Goal: Find specific page/section: Find specific page/section

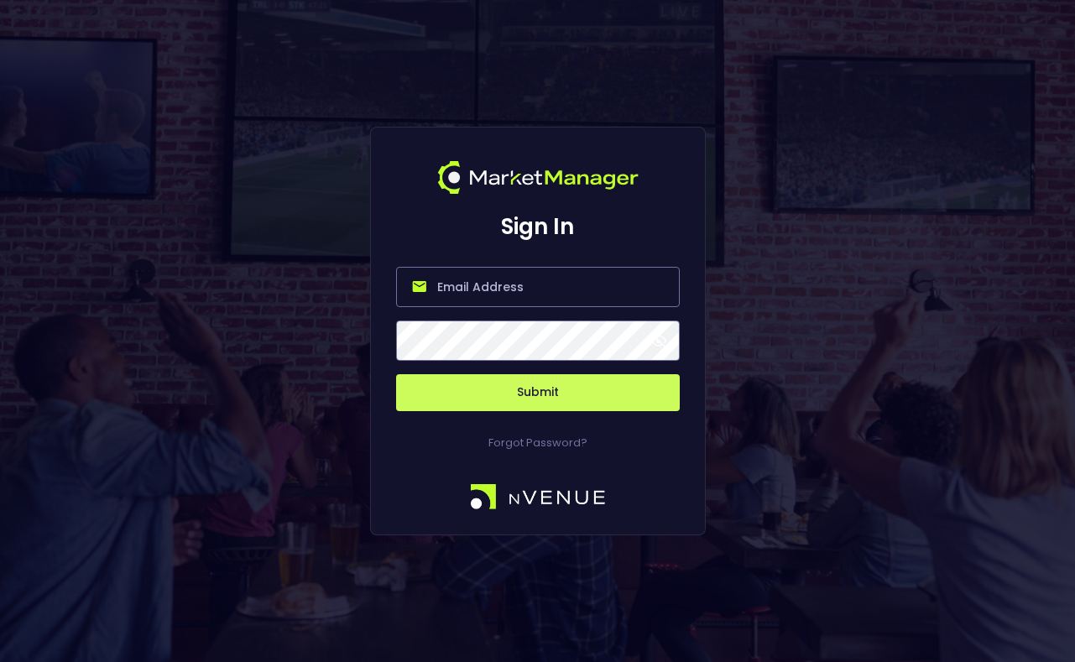
type input "salim@nvenue.com"
click at [537, 393] on button "Submit" at bounding box center [538, 392] width 284 height 37
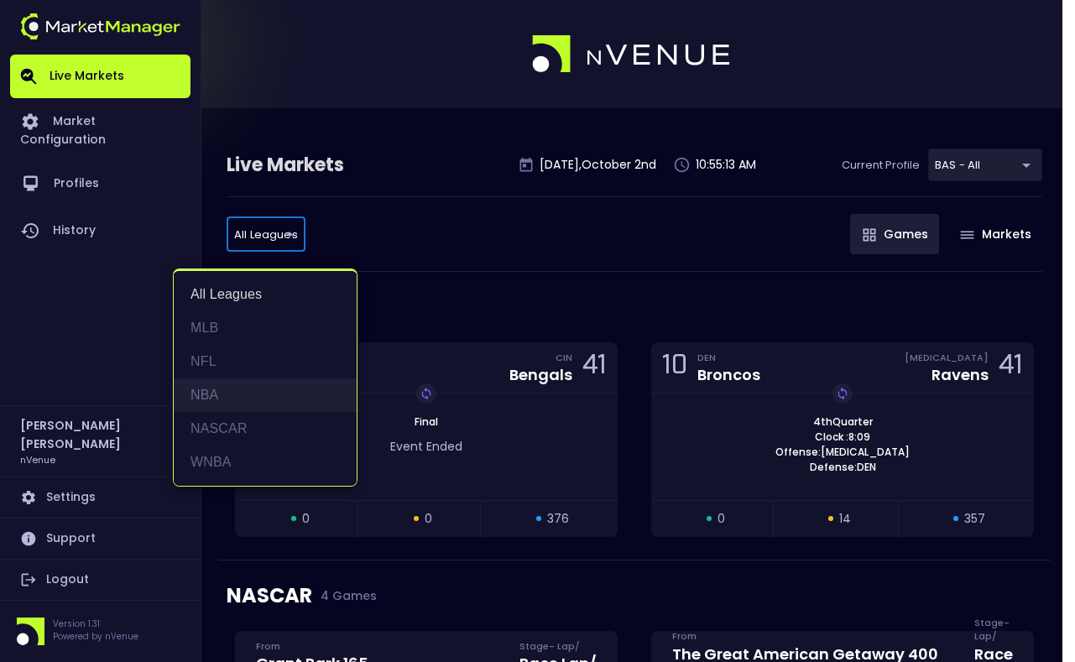
click at [258, 381] on li "NBA" at bounding box center [265, 395] width 183 height 34
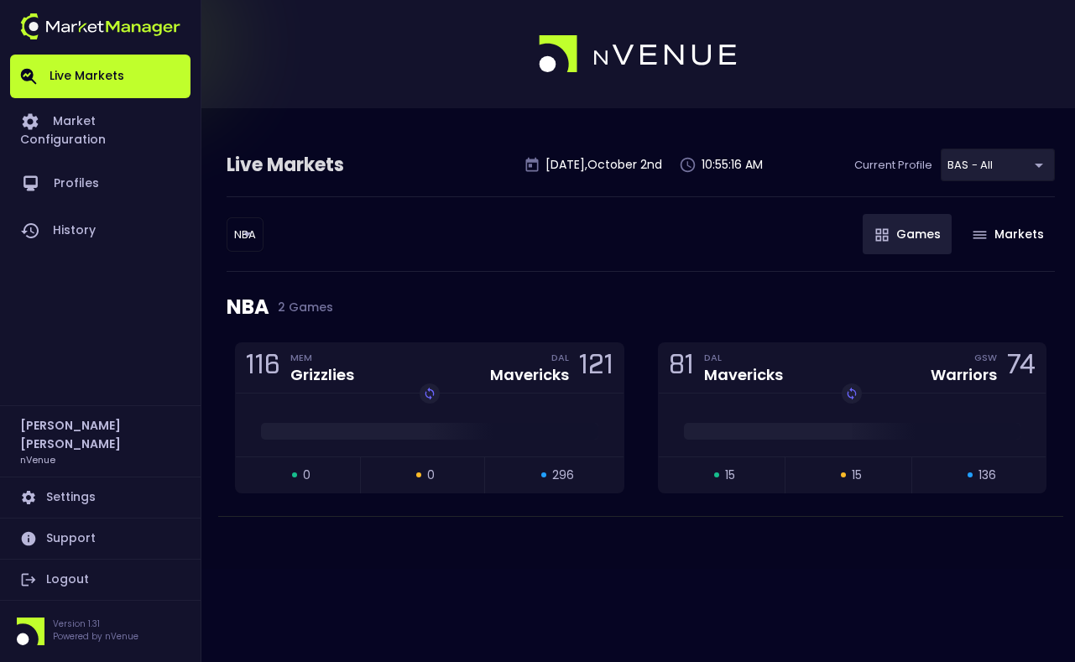
click at [447, 273] on div "NBA 2 Games" at bounding box center [641, 307] width 828 height 70
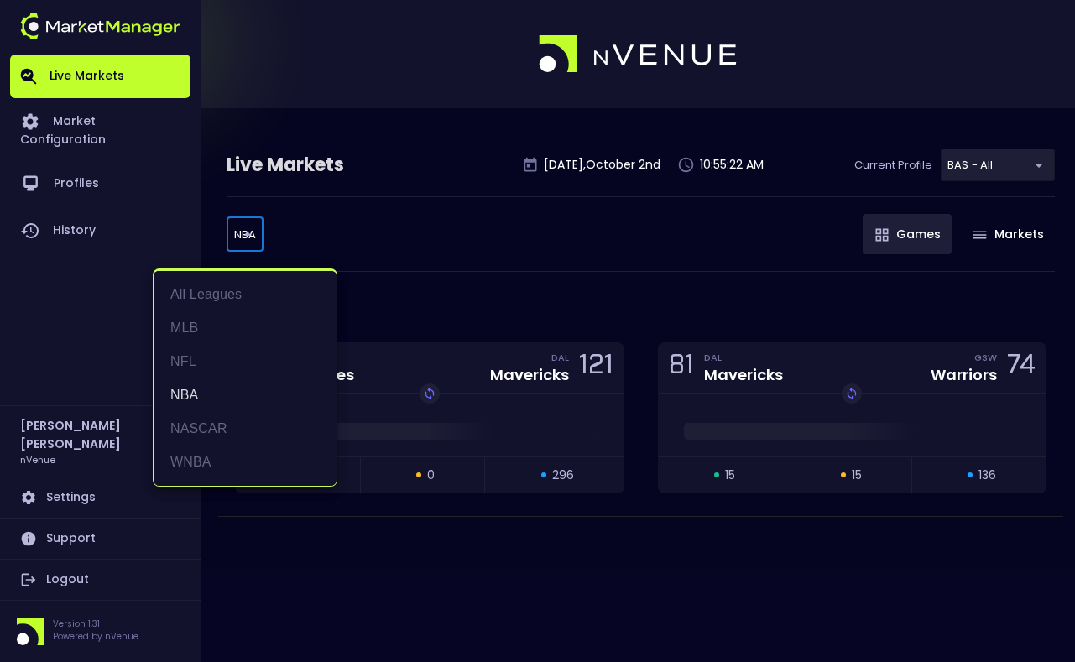
click at [253, 238] on body "Live Markets Market Configuration Profiles History Salim Al Kharsa nVenue Setti…" at bounding box center [537, 331] width 1075 height 662
click at [265, 305] on li "All Leagues" at bounding box center [245, 295] width 183 height 34
type input "all leagues"
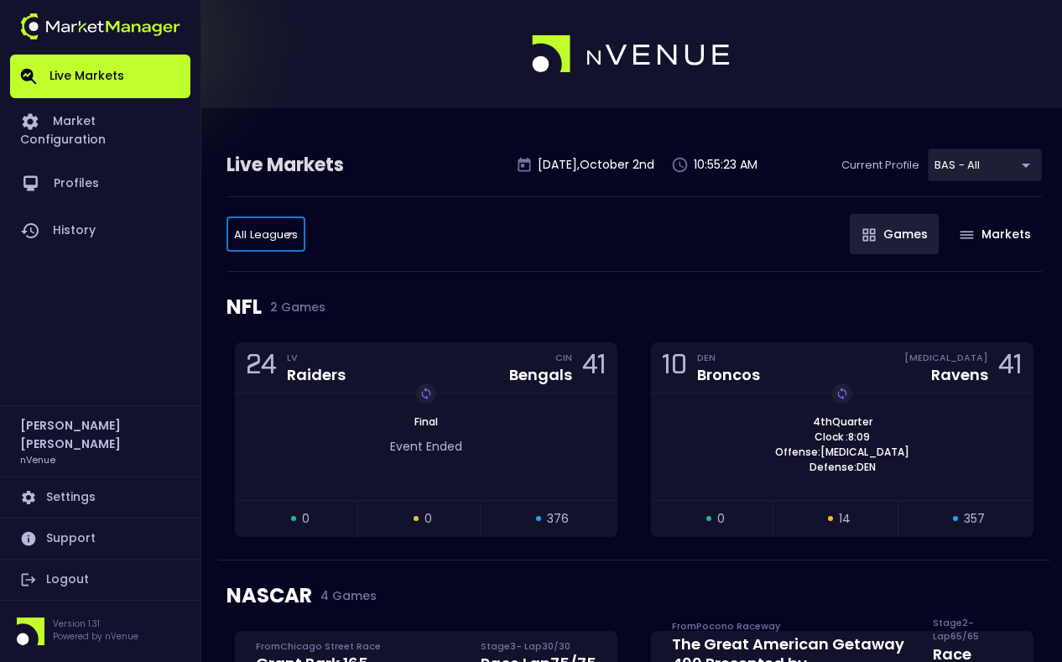
click at [472, 290] on div "NFL 2 Games" at bounding box center [635, 307] width 816 height 70
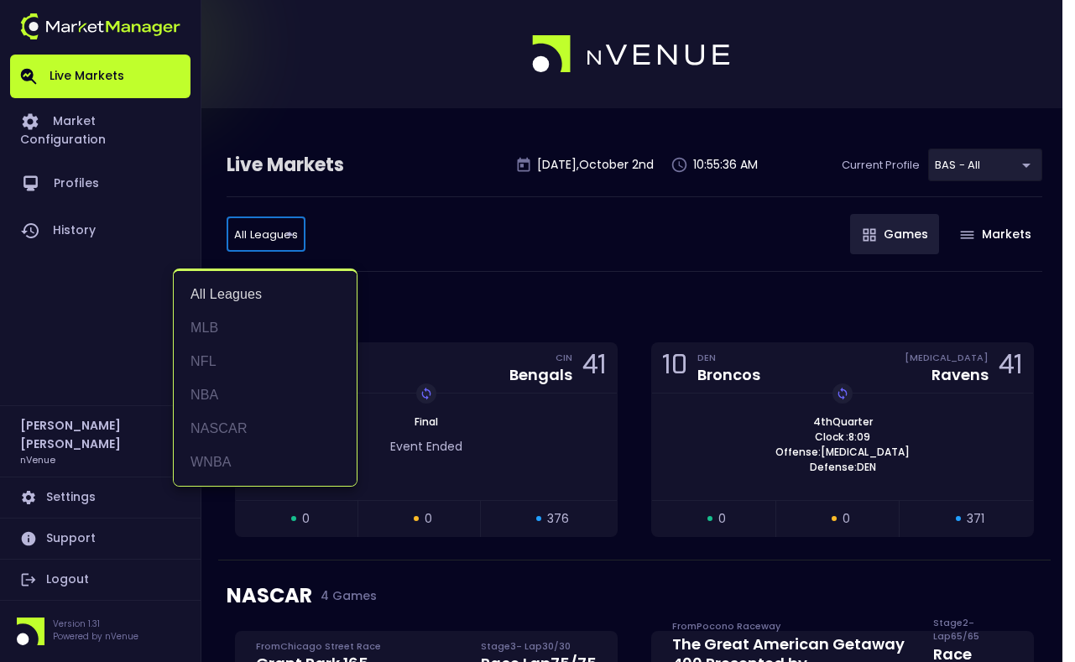
click at [375, 238] on div at bounding box center [537, 331] width 1075 height 662
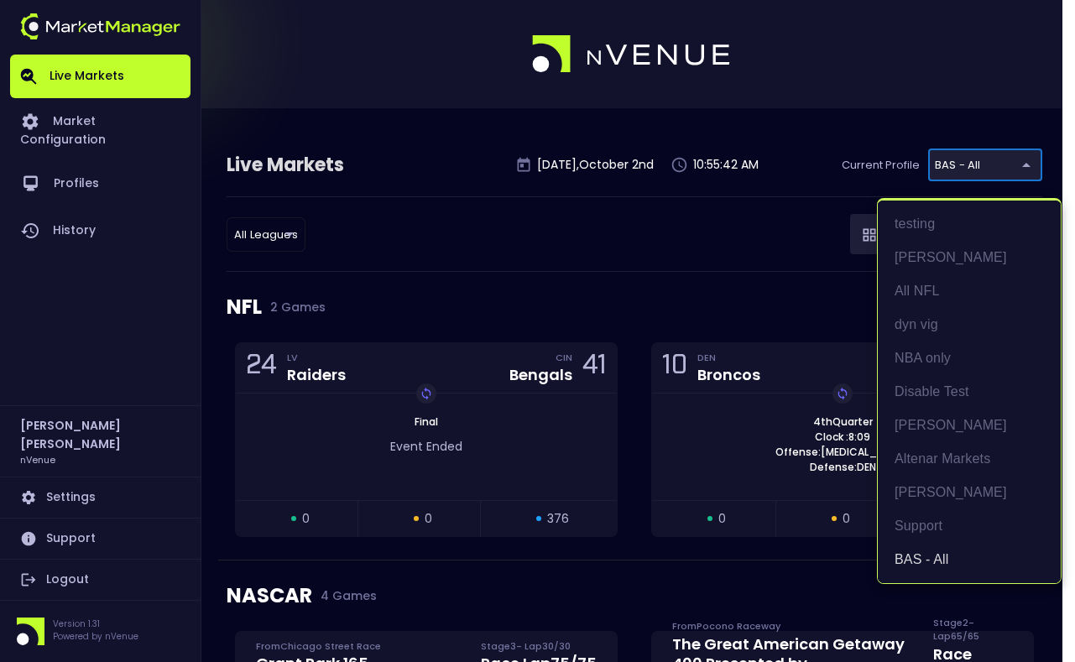
click at [660, 274] on div at bounding box center [537, 331] width 1075 height 662
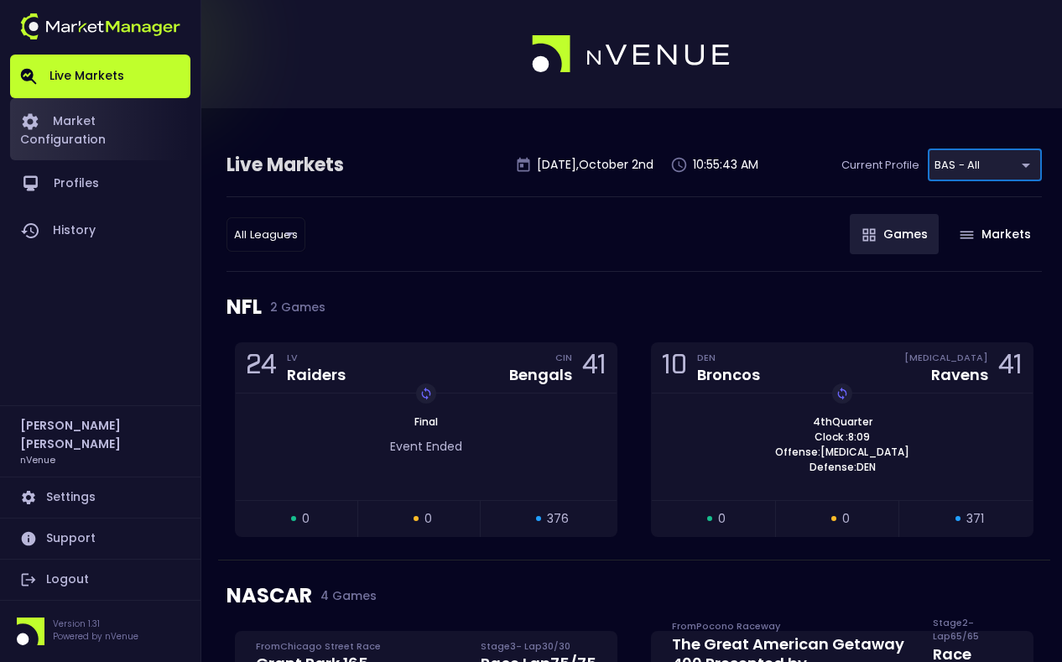
click at [108, 132] on link "Market Configuration" at bounding box center [100, 129] width 180 height 62
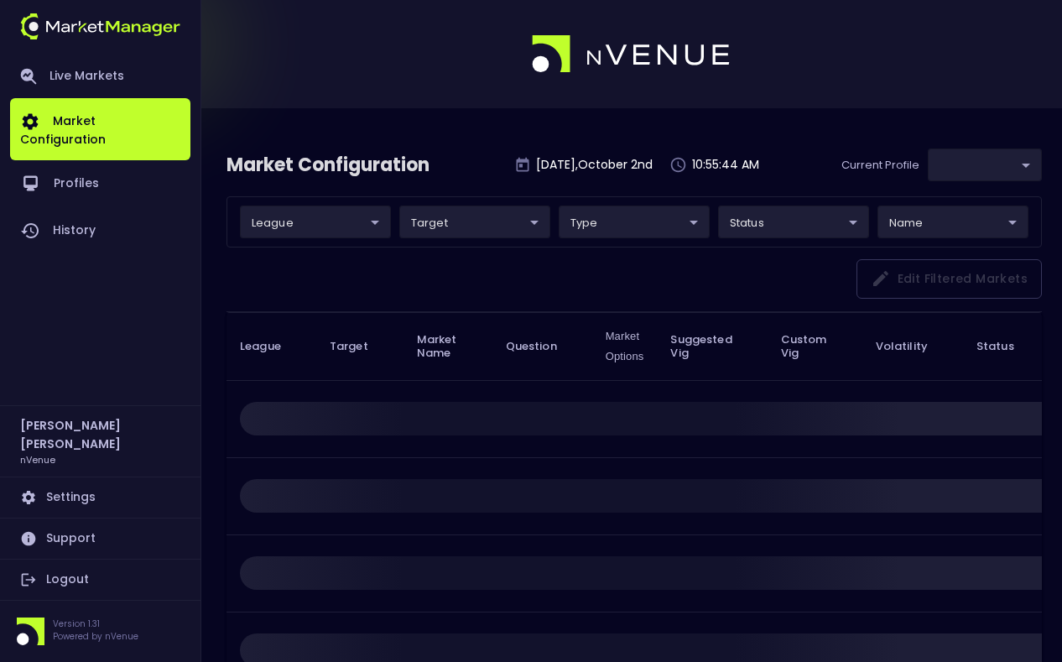
type input "0d810fa5-e353-4d9c-b11d-31f095cae871"
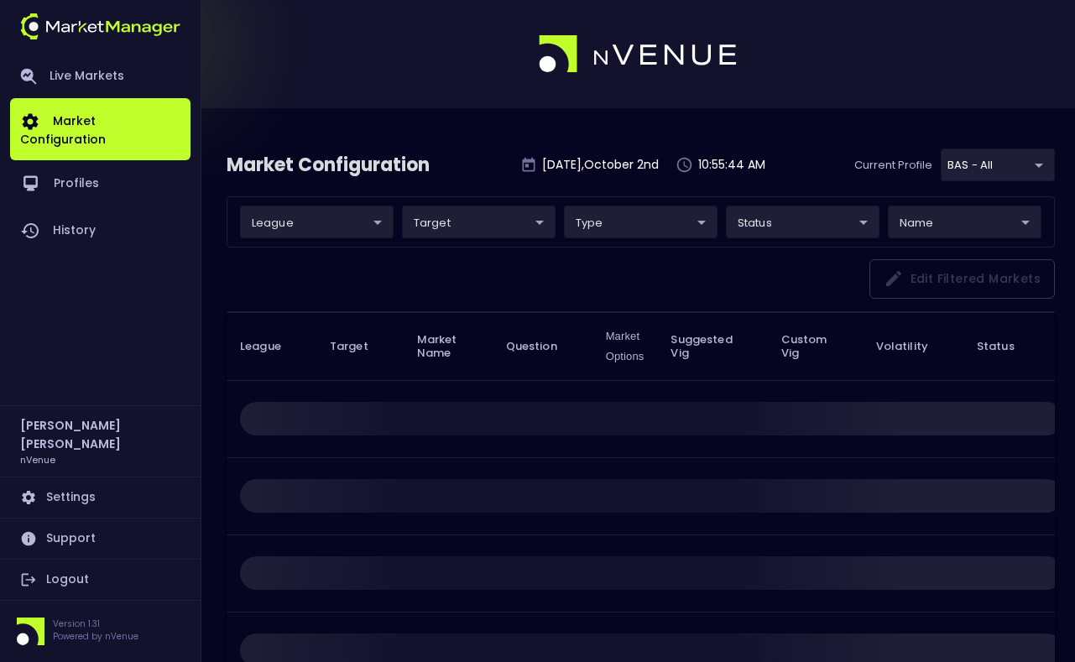
click at [268, 225] on body "Live Markets Market Configuration Profiles History Salim Al Kharsa nVenue Setti…" at bounding box center [537, 381] width 1075 height 763
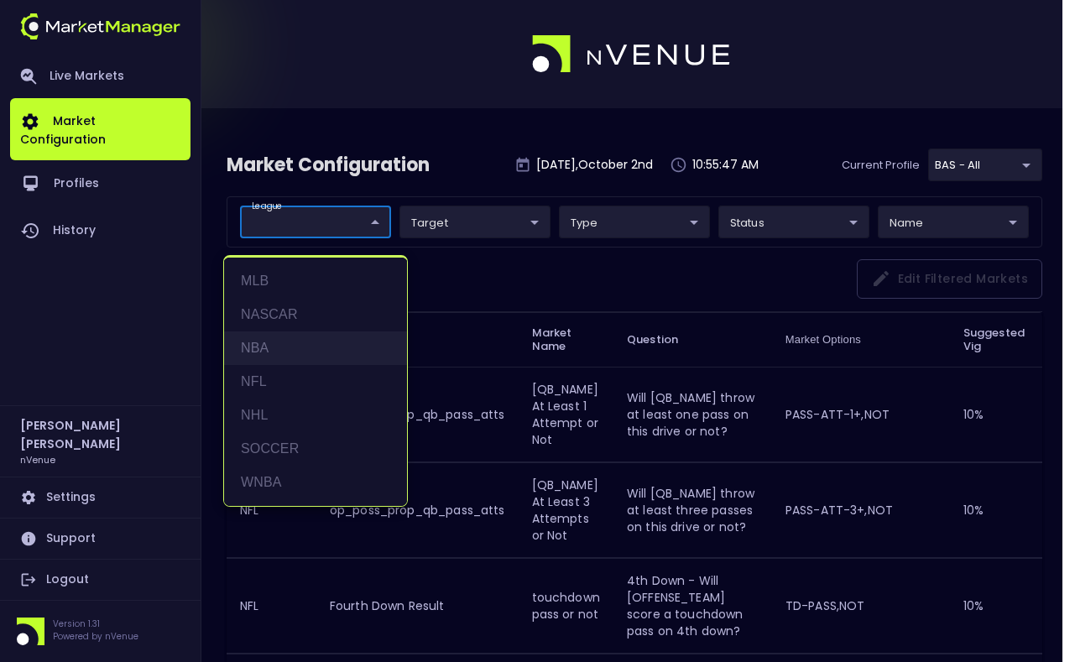
click at [282, 352] on li "NBA" at bounding box center [315, 348] width 183 height 34
type input "NBA"
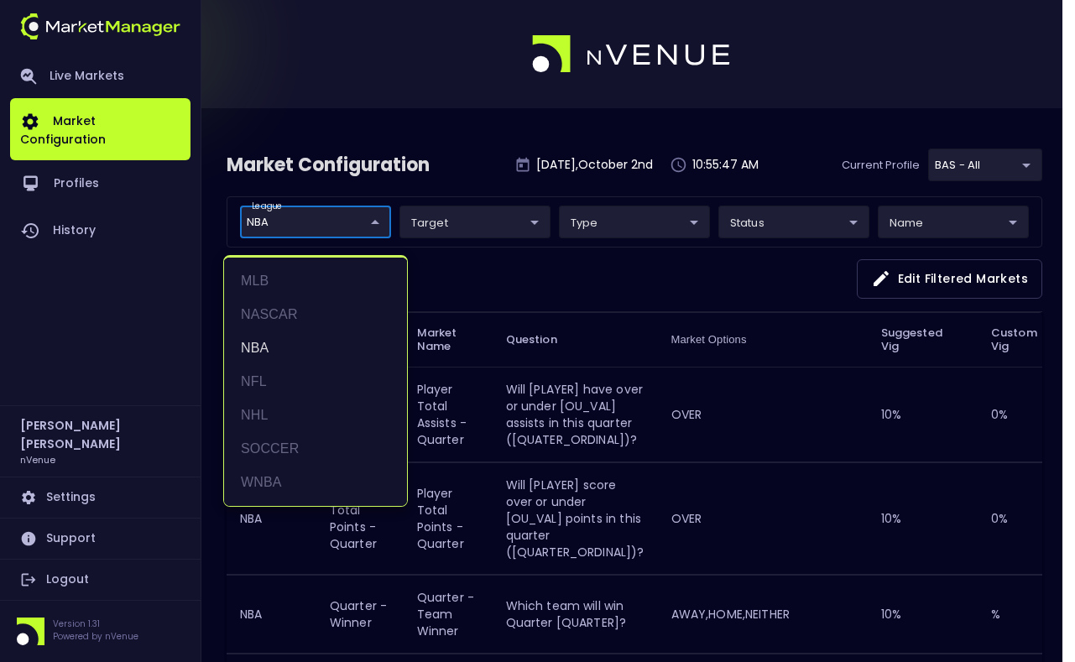
click at [545, 284] on div at bounding box center [537, 331] width 1075 height 662
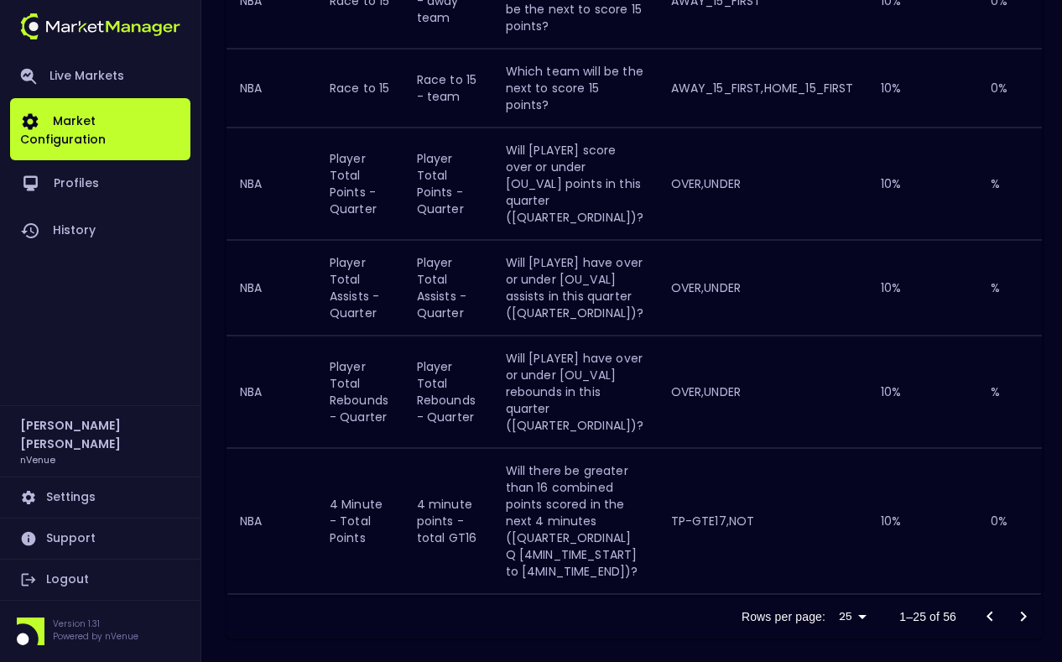
scroll to position [2447, 0]
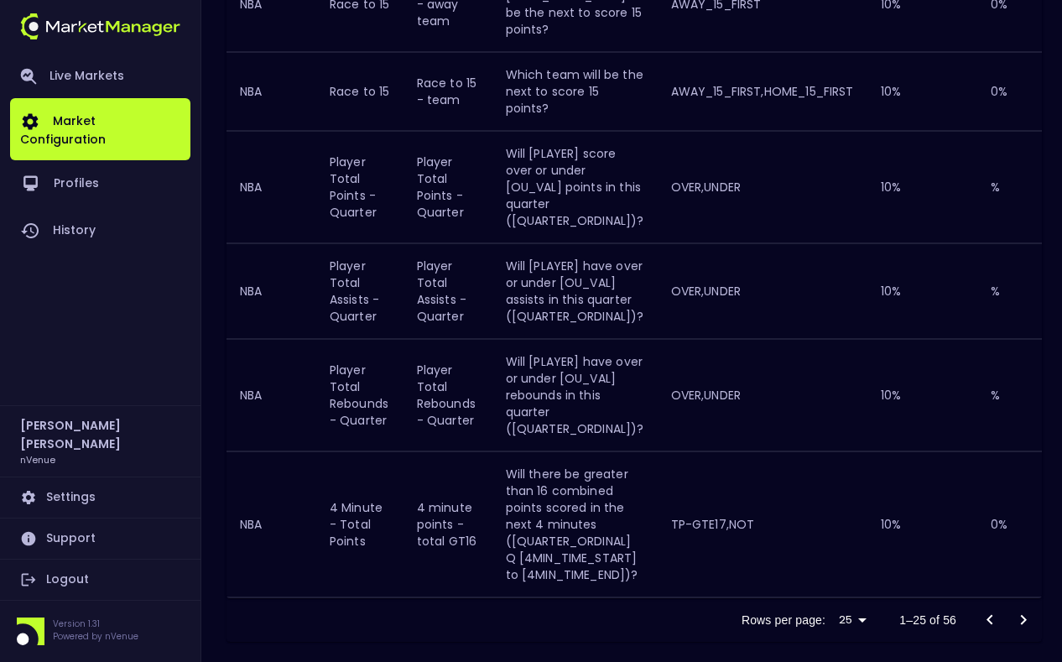
click at [1020, 610] on icon "Go to next page" at bounding box center [1024, 620] width 20 height 20
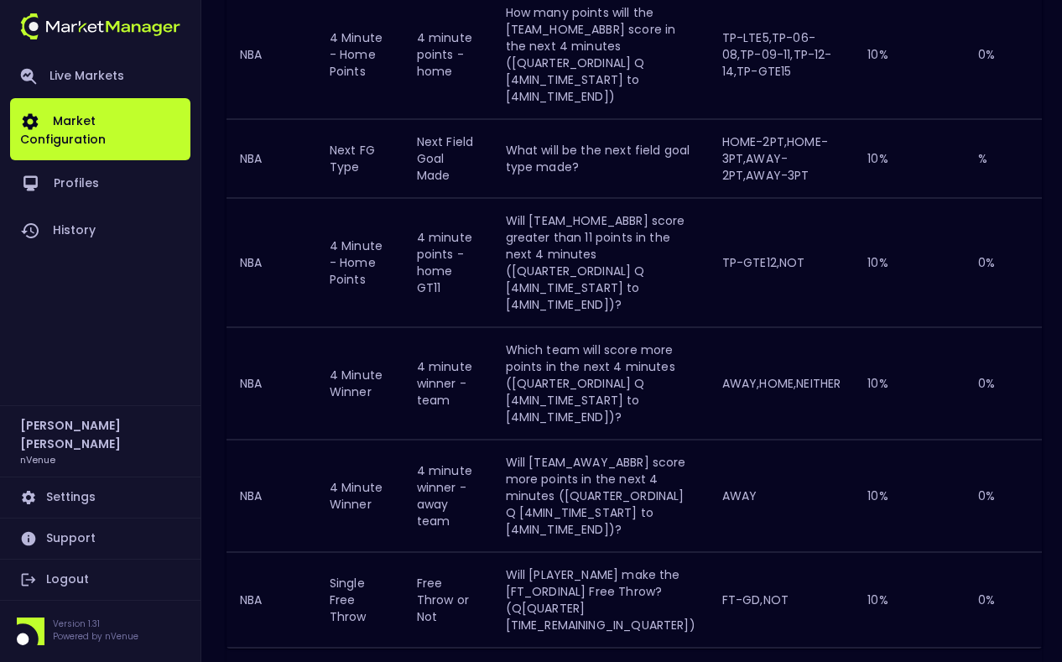
scroll to position [0, 0]
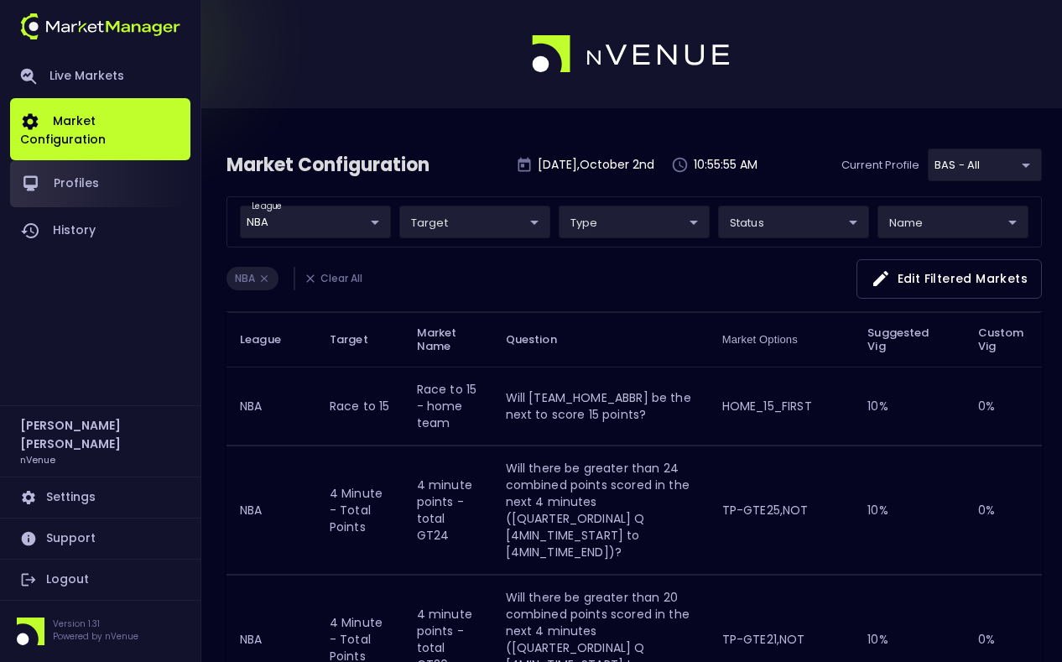
click at [133, 174] on link "Profiles" at bounding box center [100, 183] width 180 height 47
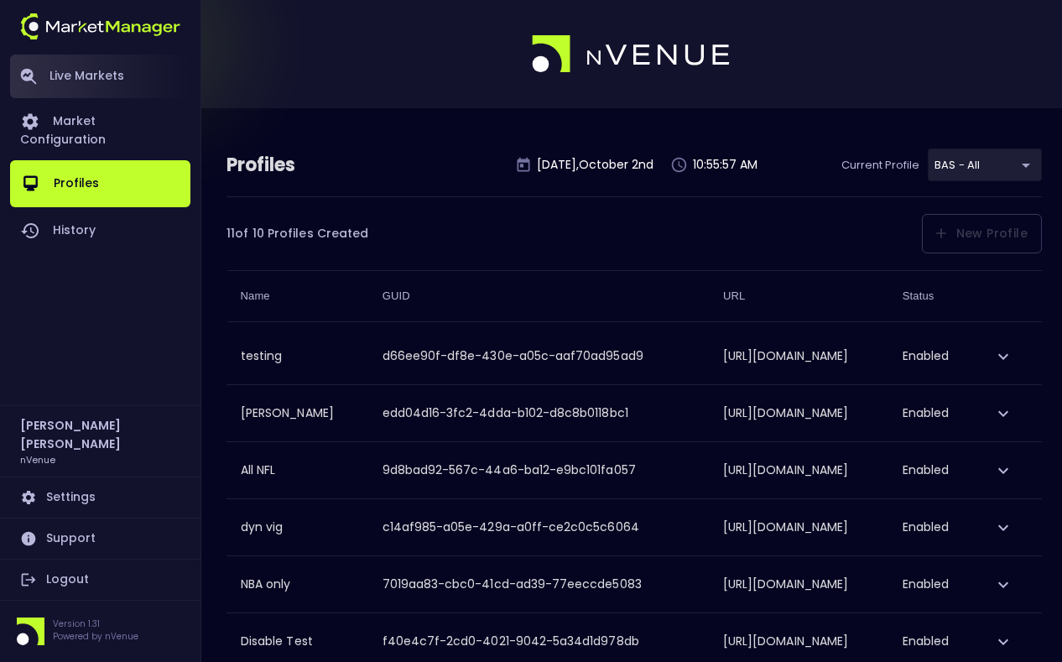
click at [97, 90] on link "Live Markets" at bounding box center [100, 77] width 180 height 44
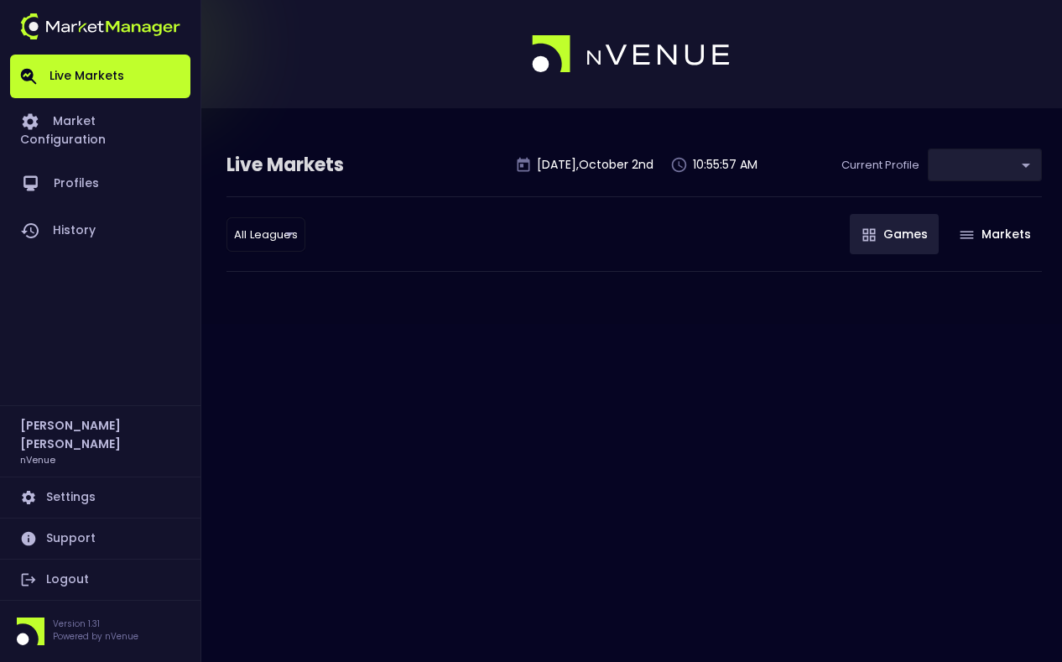
type input "0d810fa5-e353-4d9c-b11d-31f095cae871"
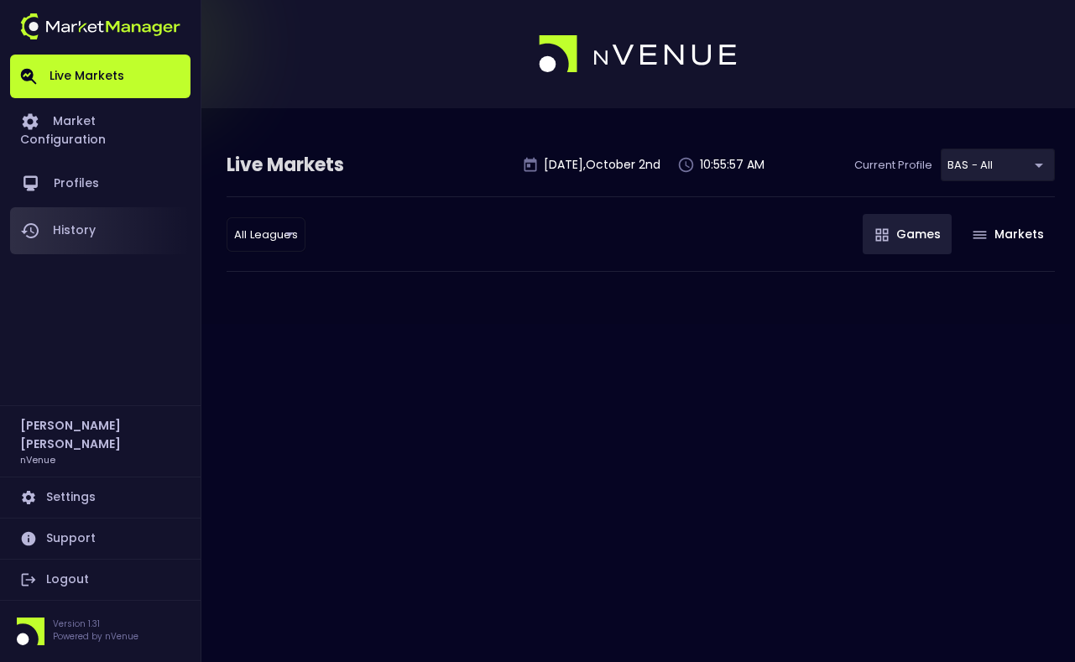
click at [120, 211] on link "History" at bounding box center [100, 230] width 180 height 47
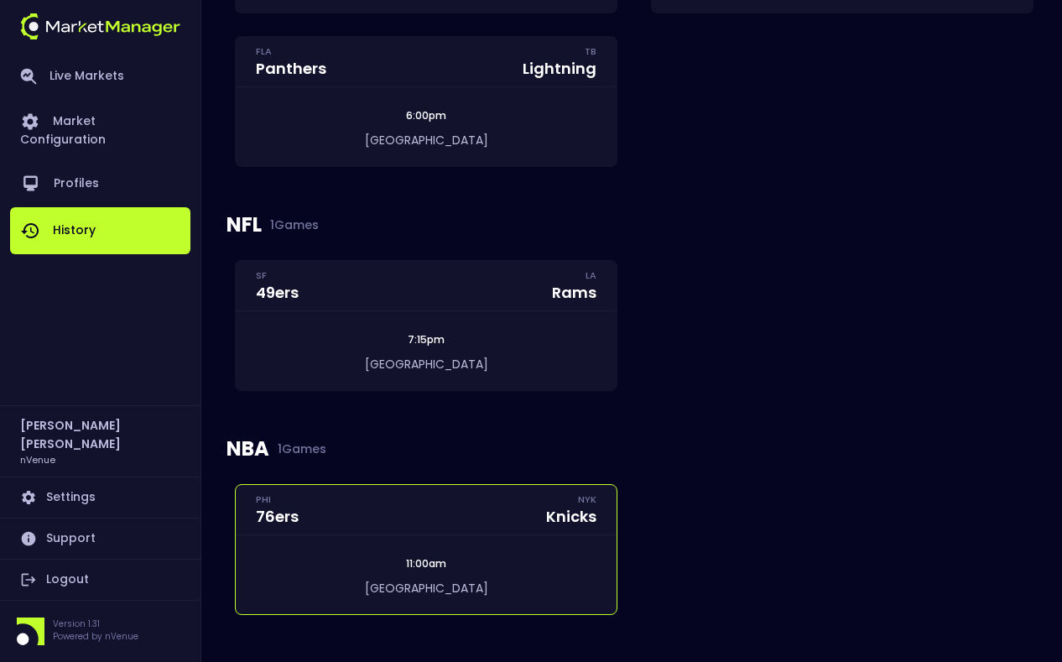
click at [486, 585] on div "Etihad Arena" at bounding box center [426, 589] width 331 height 18
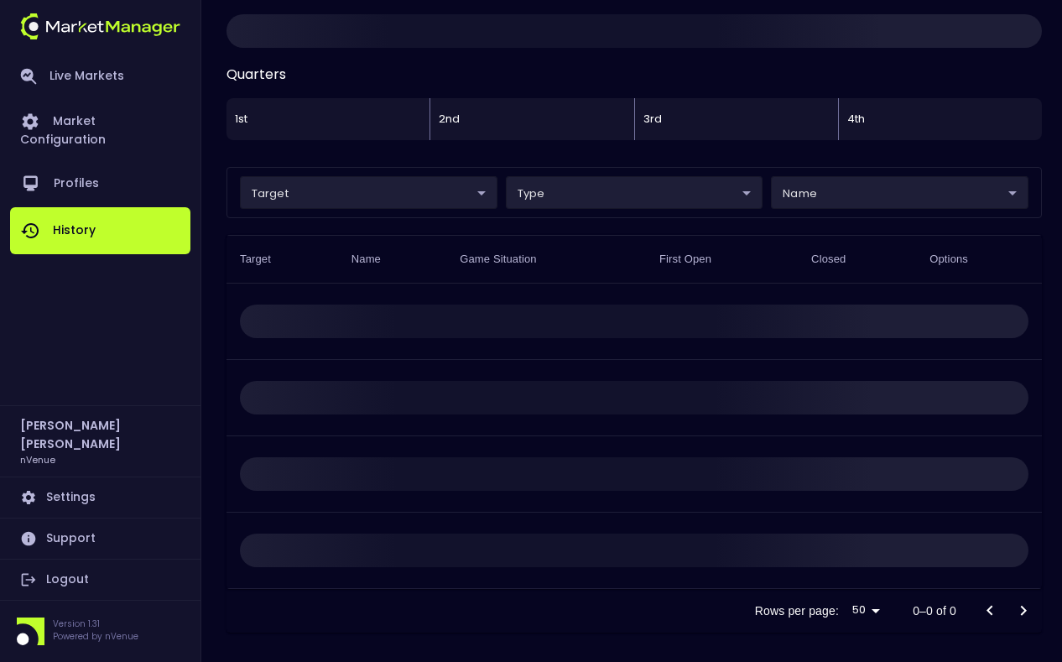
scroll to position [154, 0]
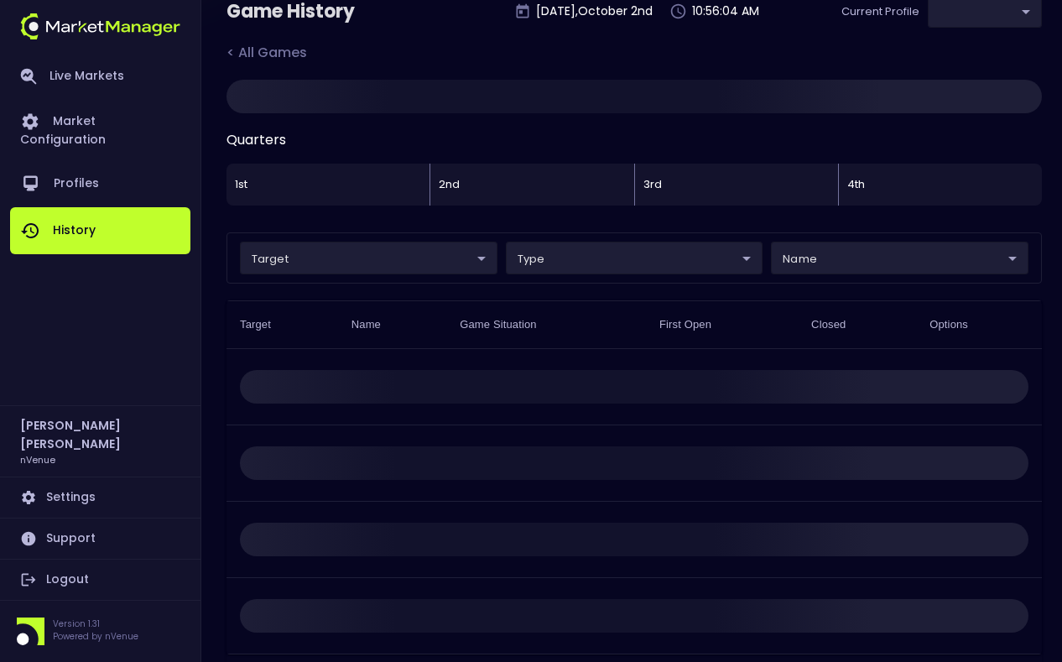
type input "0d810fa5-e353-4d9c-b11d-31f095cae871"
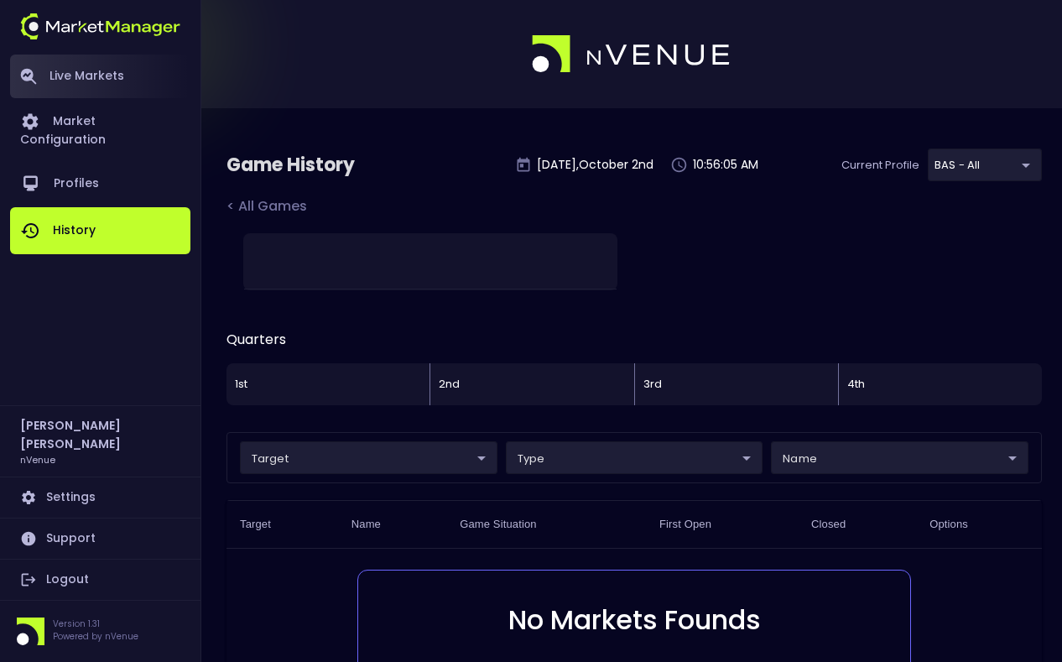
click at [53, 70] on link "Live Markets" at bounding box center [100, 77] width 180 height 44
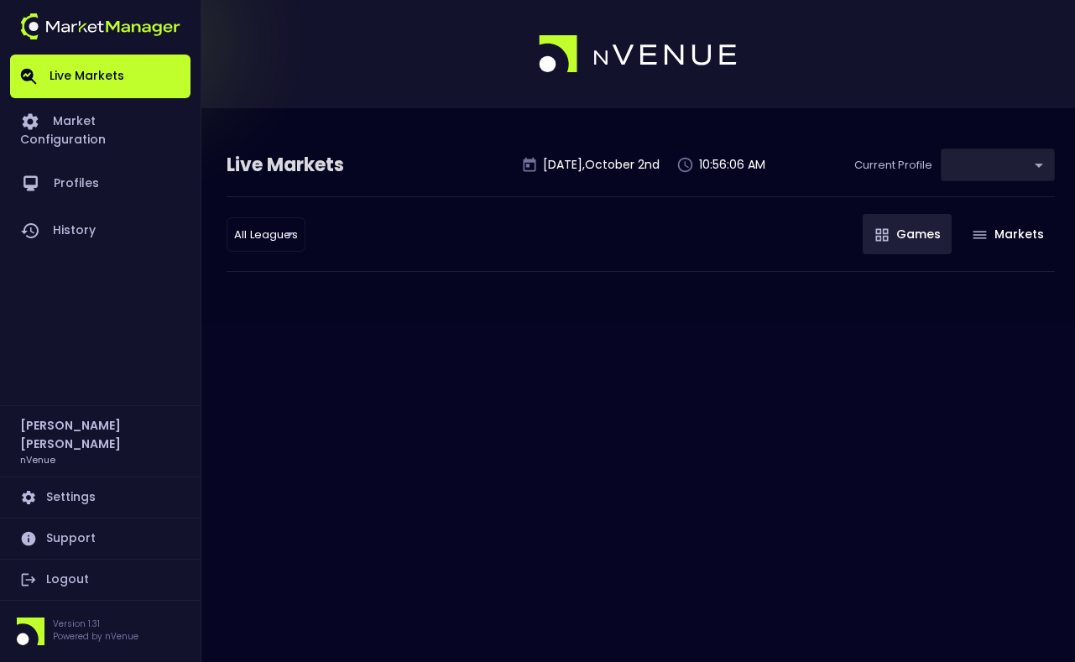
type input "0d810fa5-e353-4d9c-b11d-31f095cae871"
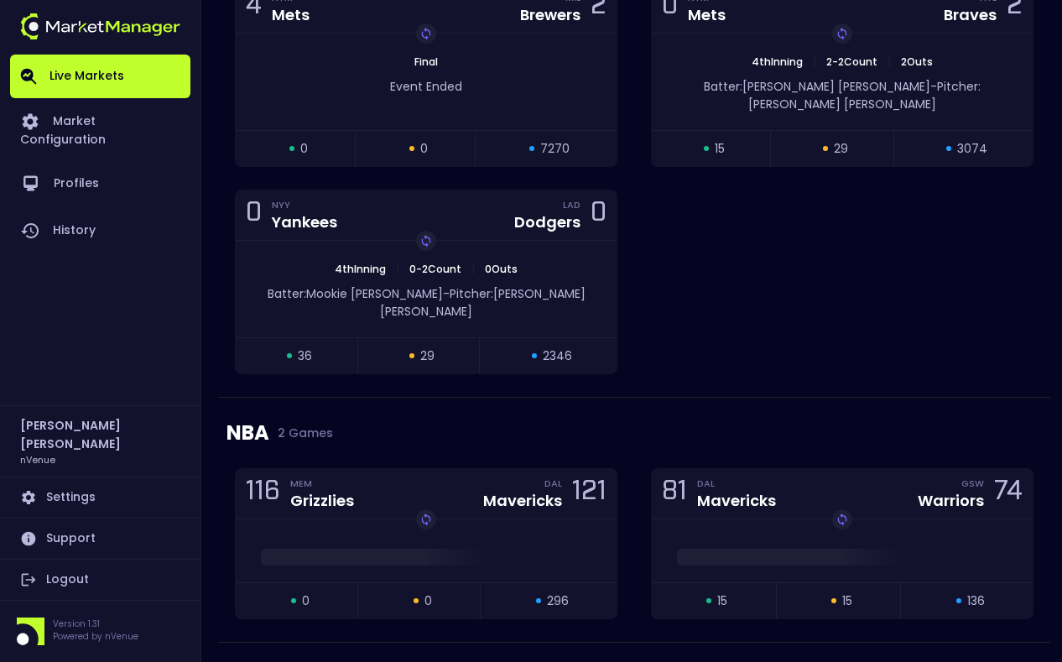
scroll to position [1967, 0]
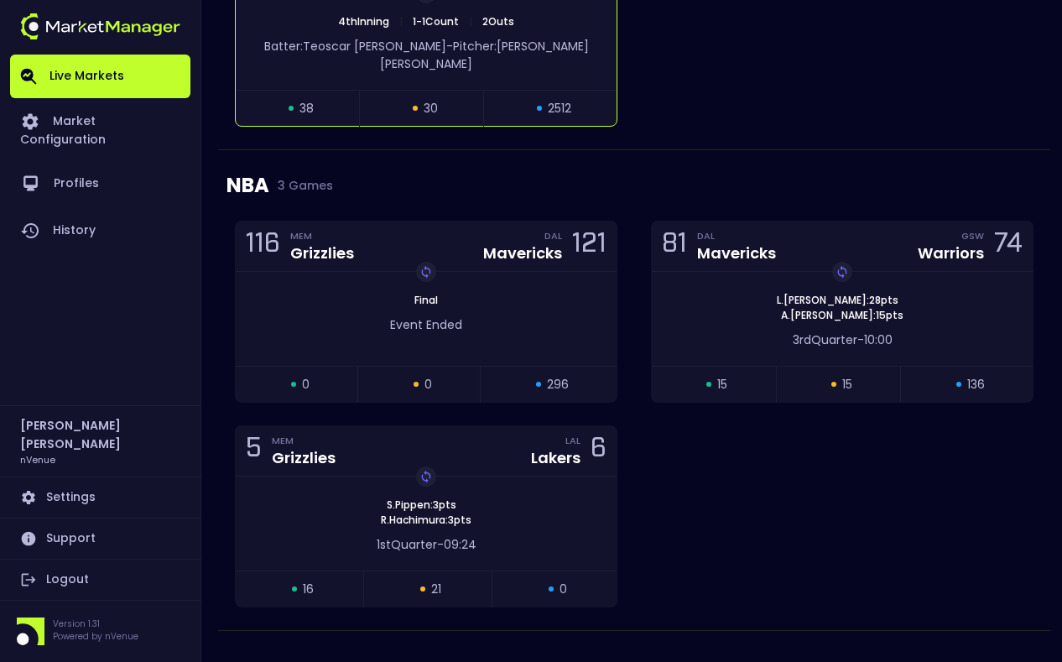
scroll to position [2374, 0]
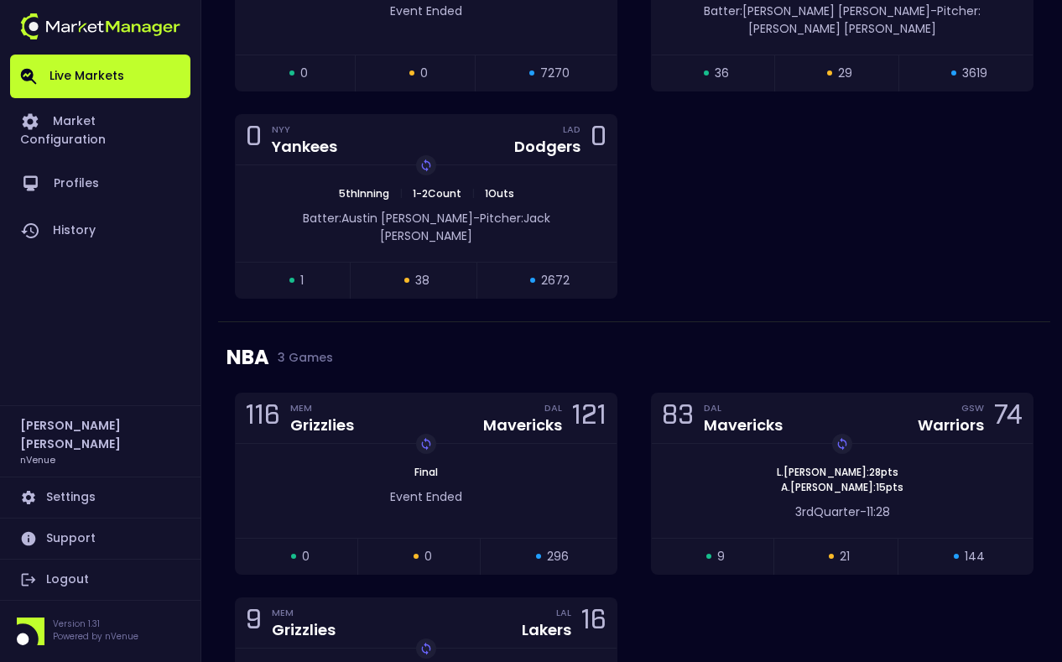
scroll to position [2375, 0]
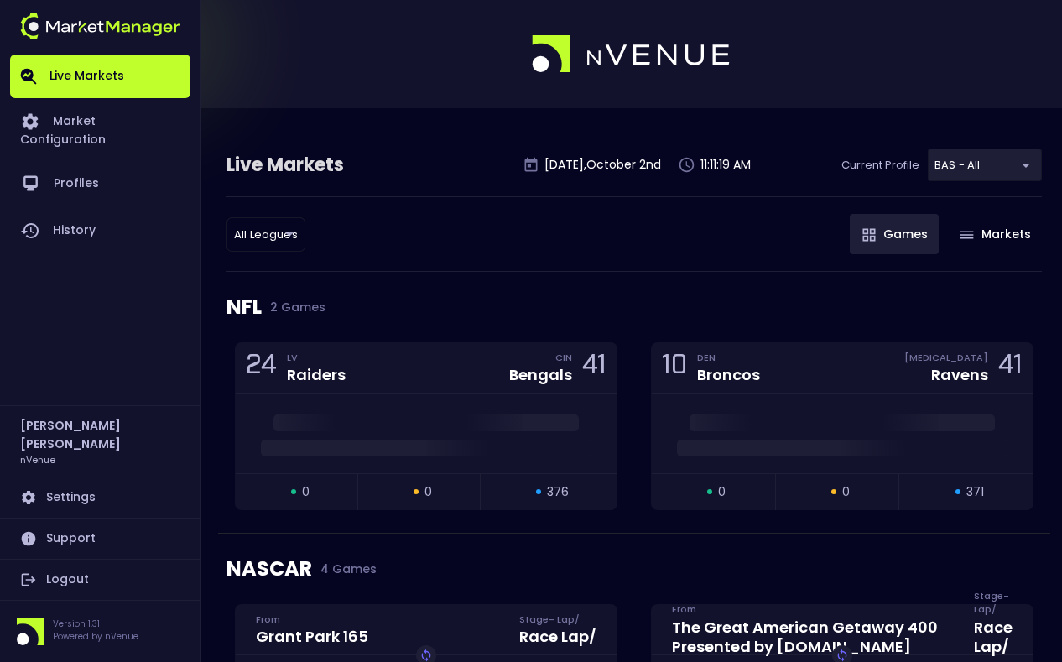
scroll to position [2191, 0]
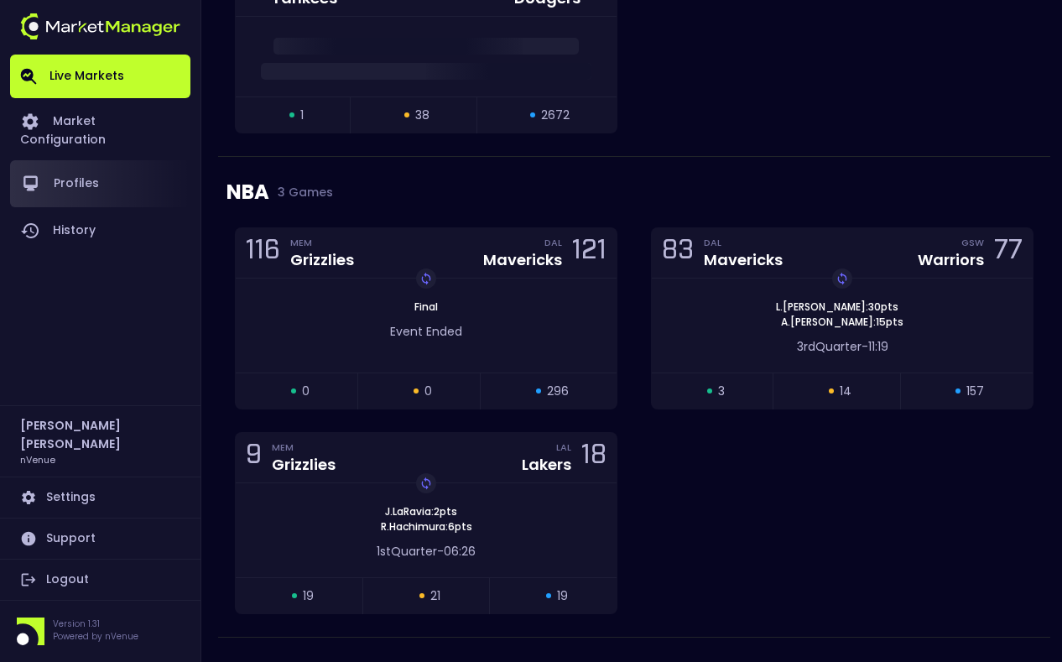
click at [99, 174] on link "Profiles" at bounding box center [100, 183] width 180 height 47
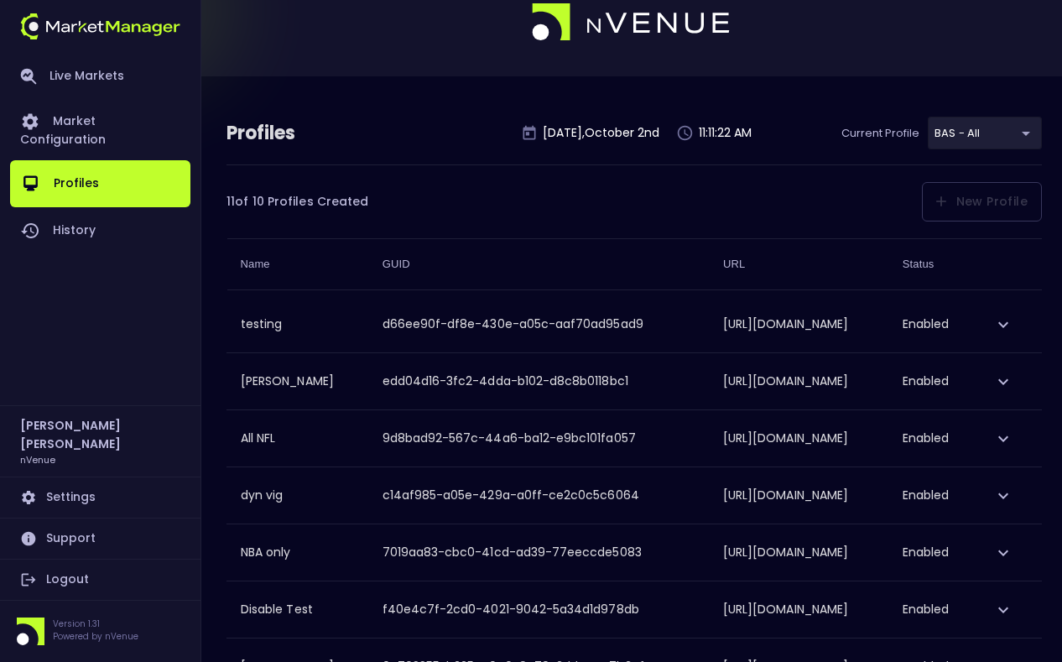
scroll to position [390, 0]
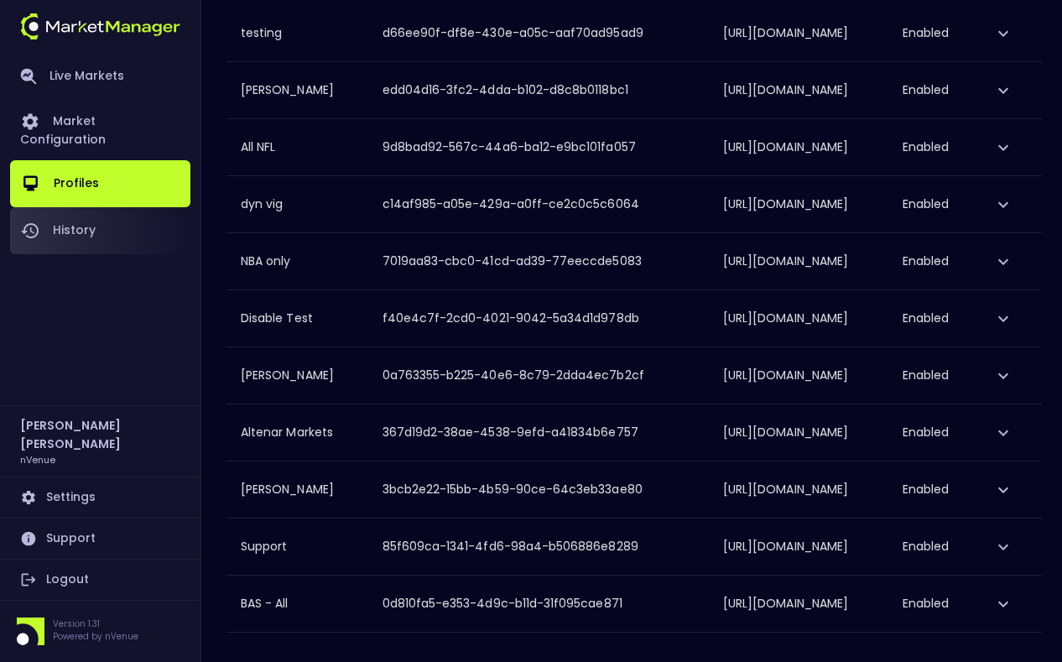
click at [24, 223] on icon at bounding box center [30, 230] width 18 height 15
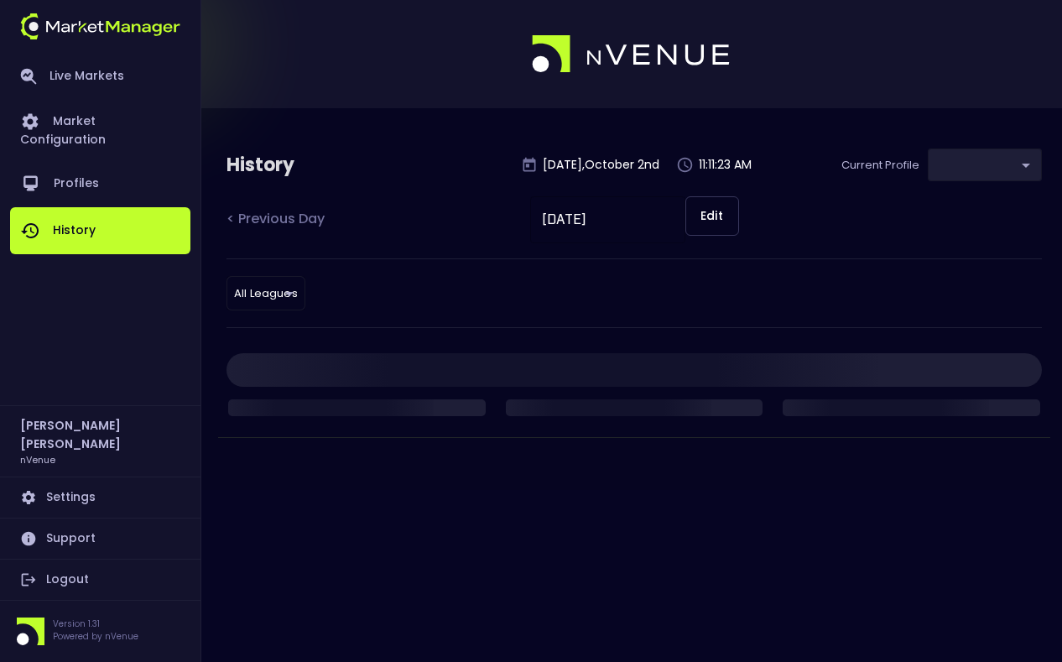
click at [24, 223] on icon at bounding box center [30, 230] width 18 height 15
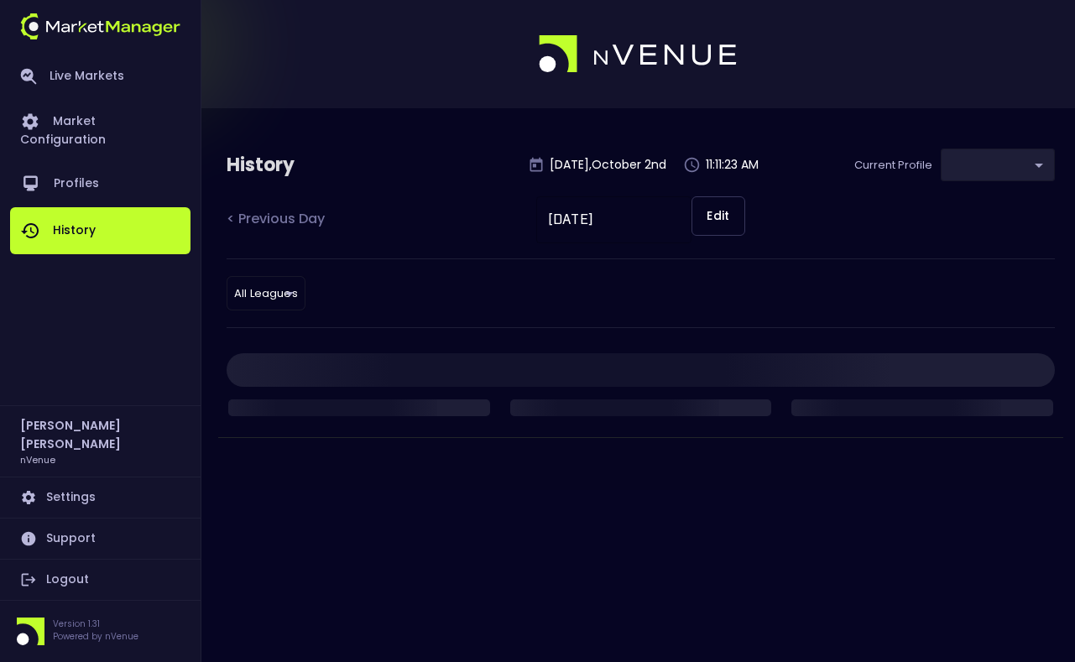
type input "0d810fa5-e353-4d9c-b11d-31f095cae871"
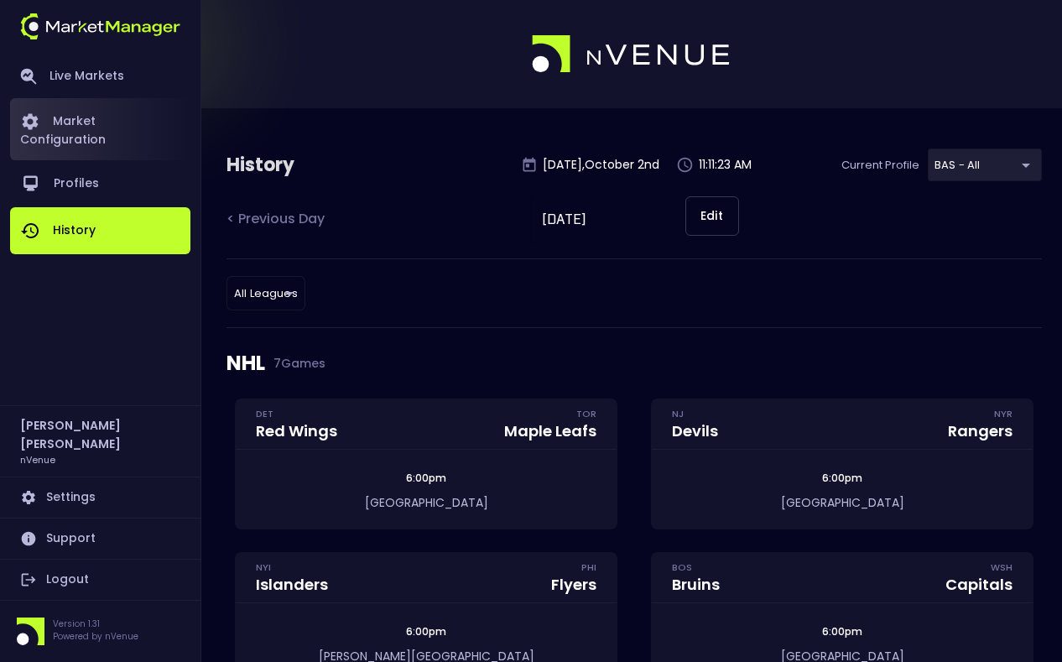
click at [61, 117] on link "Market Configuration" at bounding box center [100, 129] width 180 height 62
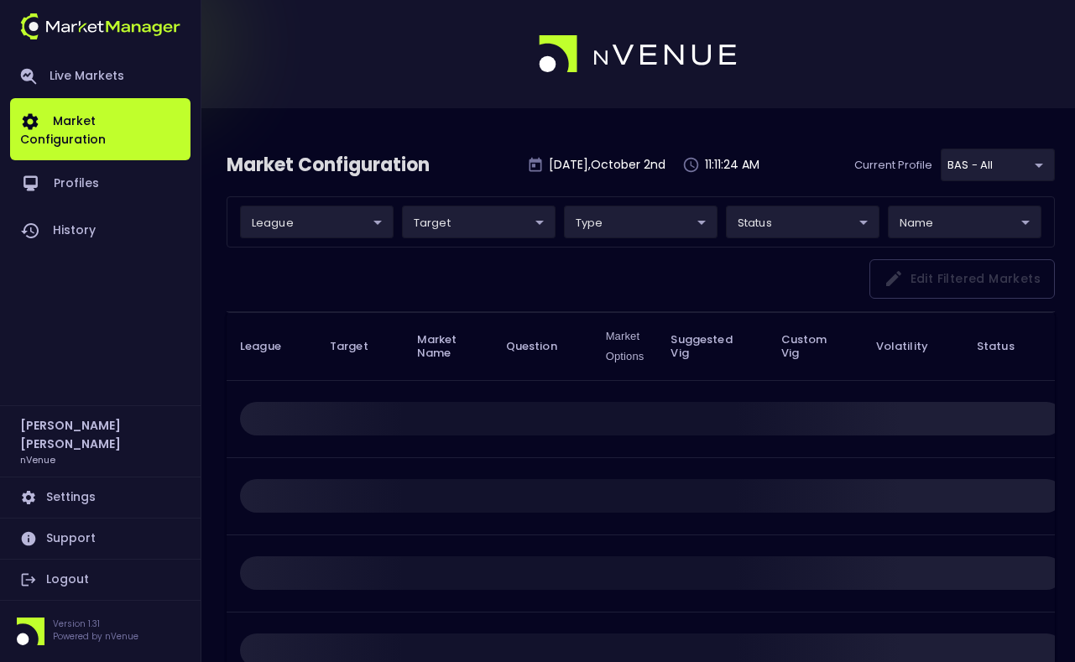
click at [332, 228] on body "Live Markets Market Configuration Profiles History Salim Al Kharsa nVenue Setti…" at bounding box center [537, 381] width 1075 height 763
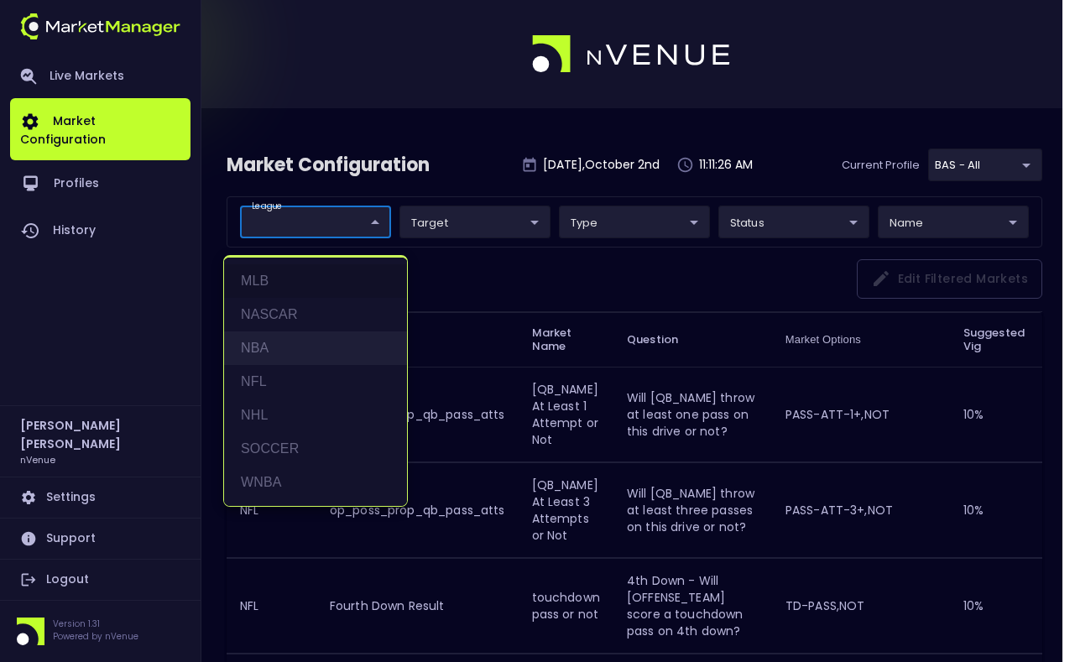
click at [307, 356] on li "NBA" at bounding box center [315, 348] width 183 height 34
type input "NBA"
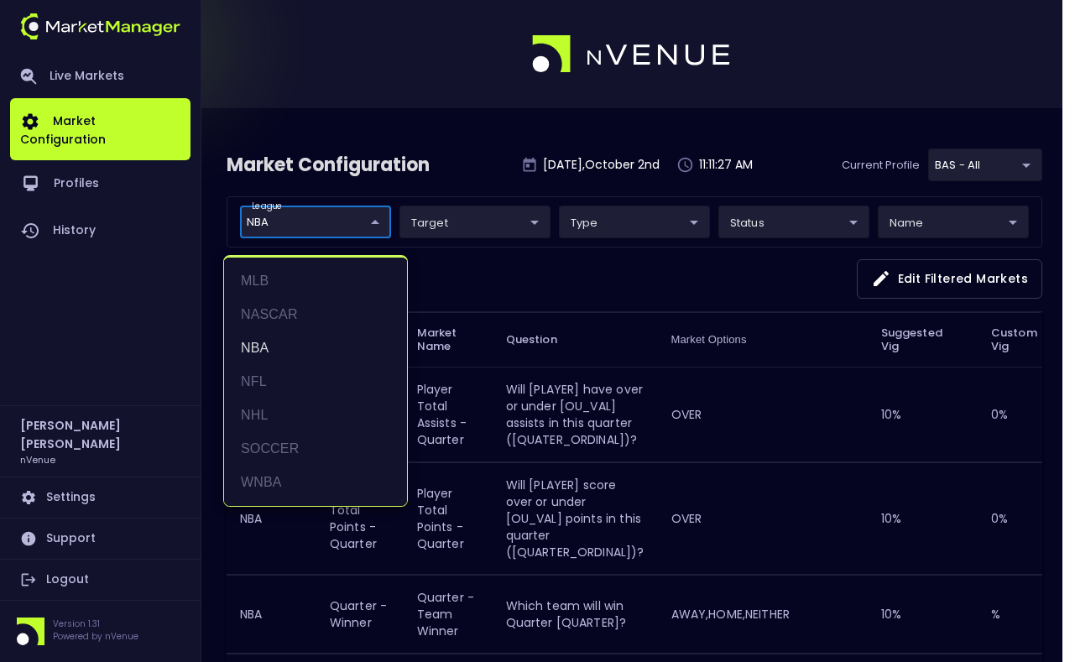
click at [409, 275] on div at bounding box center [537, 331] width 1075 height 662
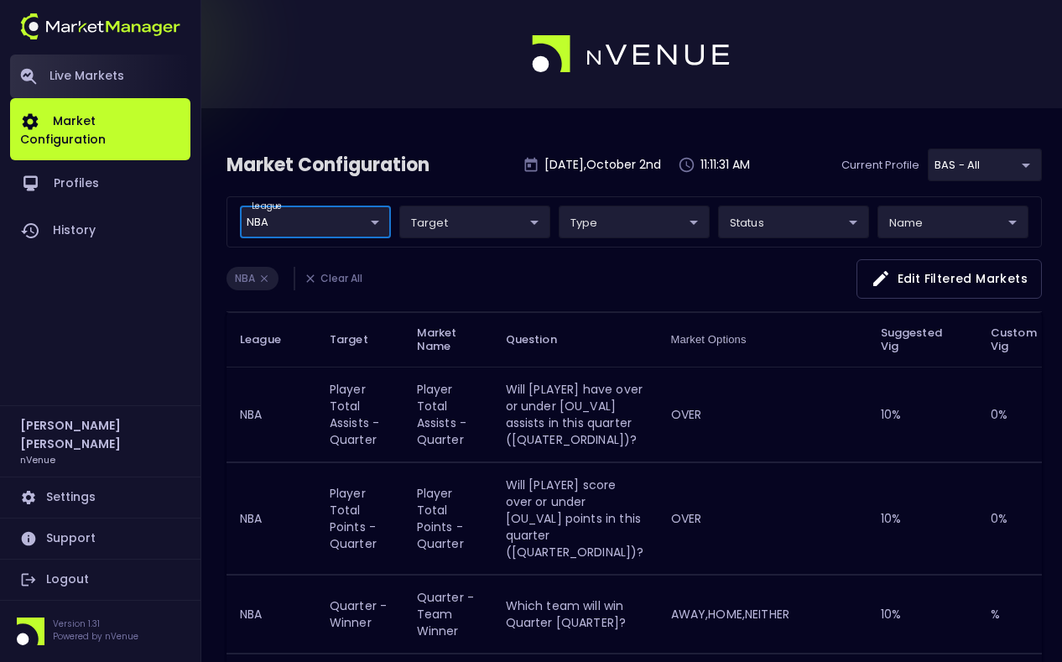
click at [64, 63] on link "Live Markets" at bounding box center [100, 77] width 180 height 44
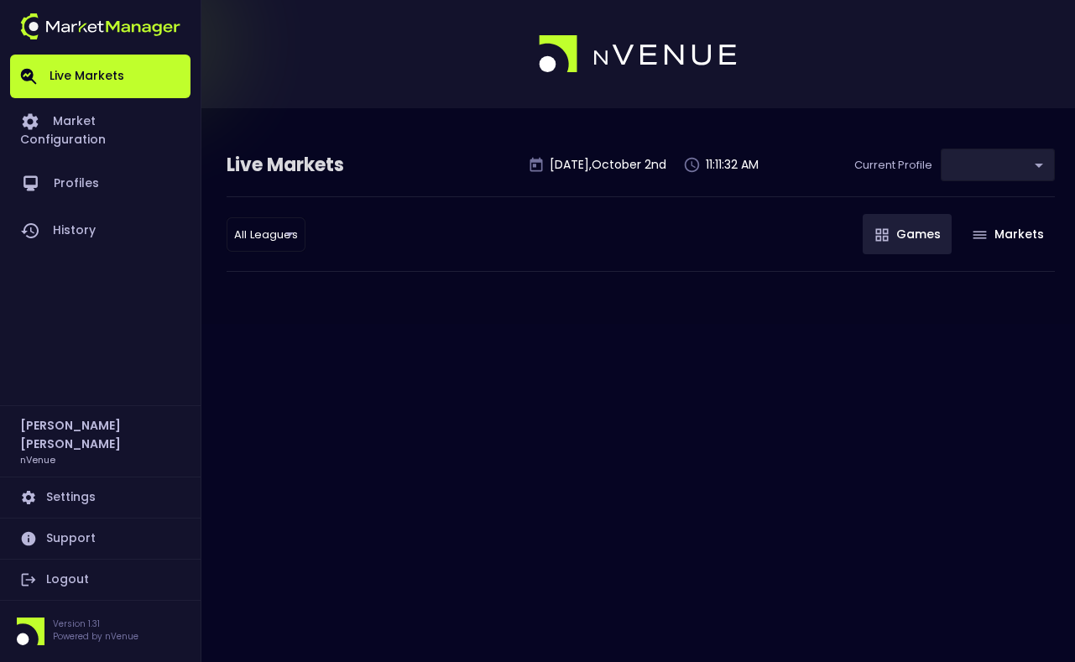
type input "0d810fa5-e353-4d9c-b11d-31f095cae871"
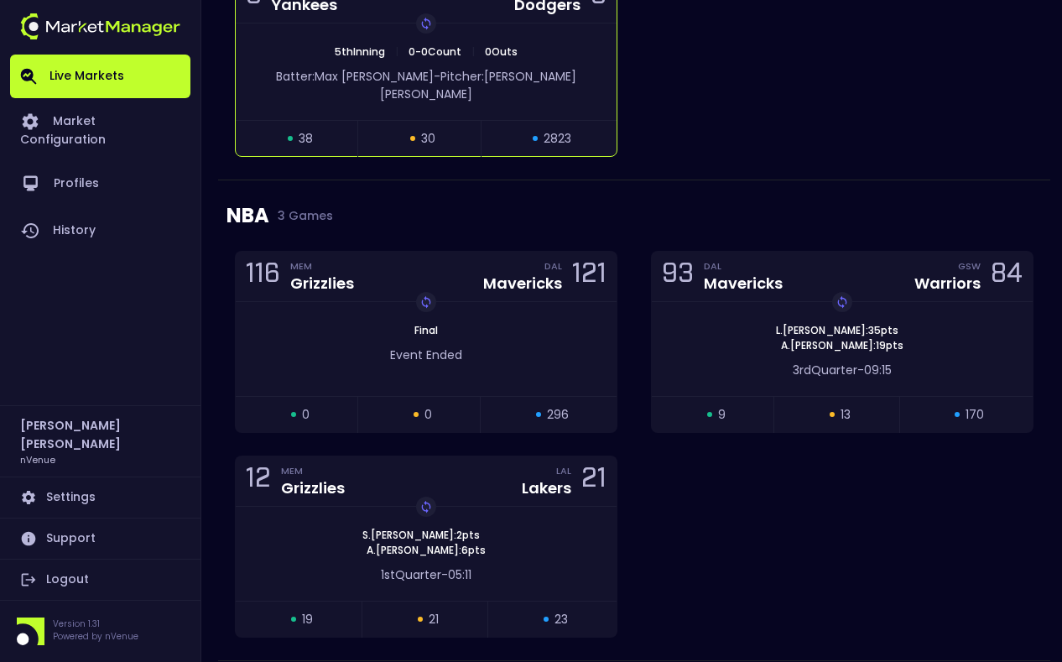
scroll to position [2375, 0]
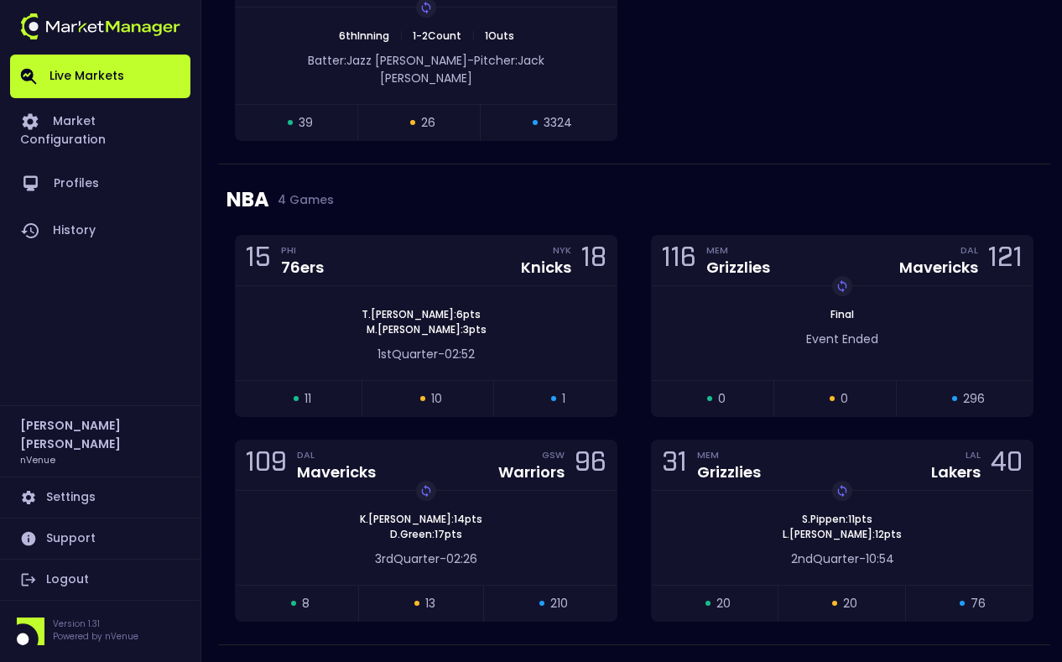
scroll to position [2333, 0]
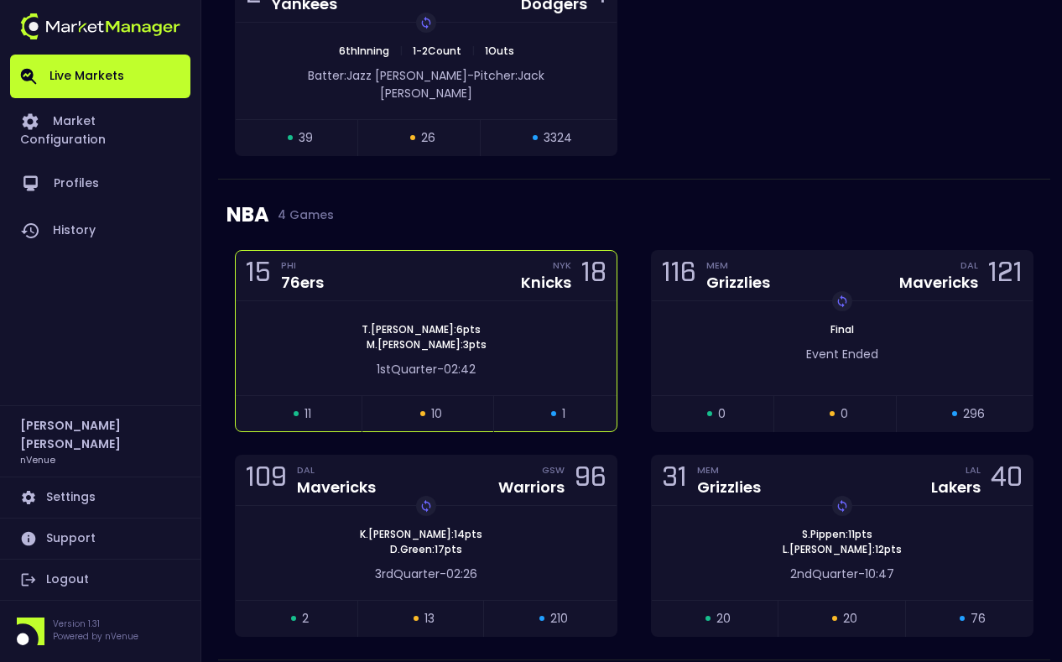
click at [517, 264] on div "NYK Knicks 18" at bounding box center [559, 275] width 96 height 23
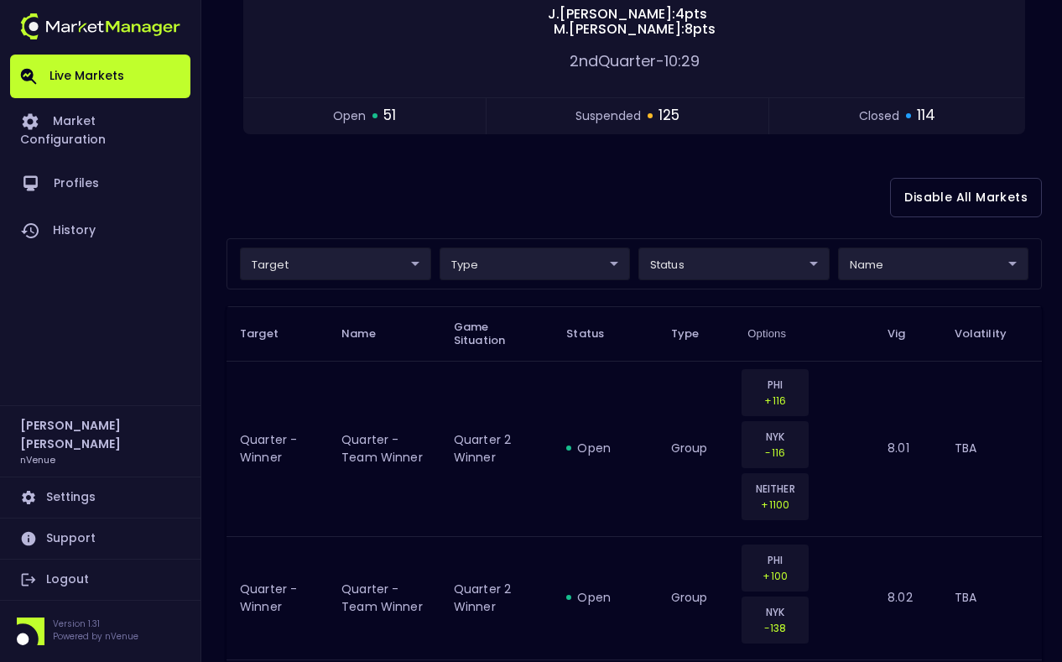
scroll to position [321, 0]
